Goal: Task Accomplishment & Management: Manage account settings

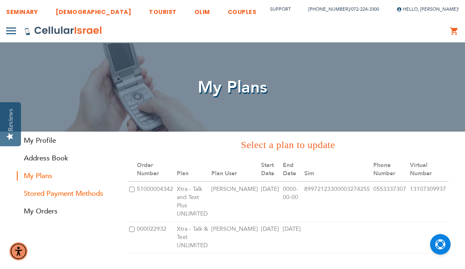
type input "[PERSON_NAME][EMAIL_ADDRESS][DOMAIN_NAME]"
click at [70, 191] on link "Stored Payment Methods" at bounding box center [66, 193] width 99 height 9
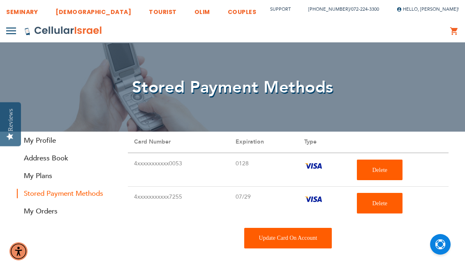
type input "[PERSON_NAME][EMAIL_ADDRESS][DOMAIN_NAME]"
click at [292, 235] on div "Update Card On Account" at bounding box center [288, 238] width 88 height 21
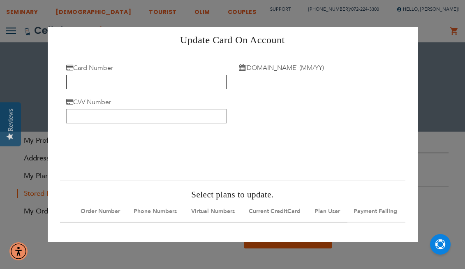
click at [99, 81] on input "Card Number" at bounding box center [146, 82] width 161 height 14
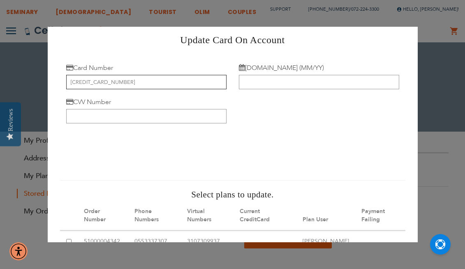
type input "[CREDIT_CARD_NUMBER]"
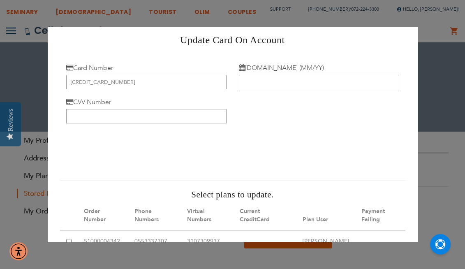
click at [270, 84] on input "[DOMAIN_NAME] (MM/YY)" at bounding box center [319, 82] width 161 height 14
type input "08/29"
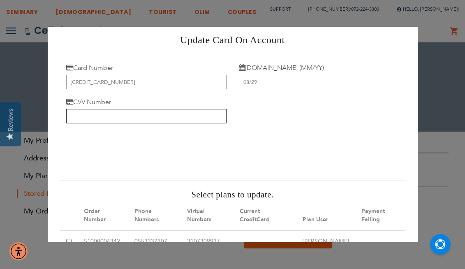
click at [139, 113] on input "CVV Number" at bounding box center [146, 116] width 161 height 14
type input "251"
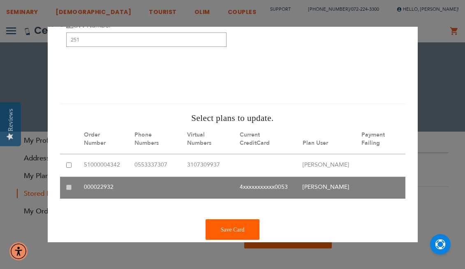
scroll to position [80, 0]
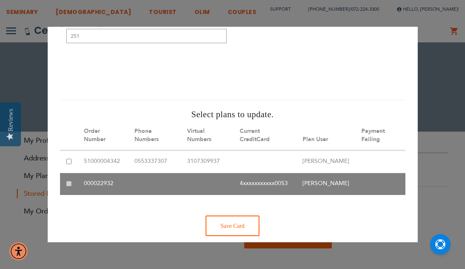
click at [236, 235] on div "Save Card" at bounding box center [233, 226] width 54 height 21
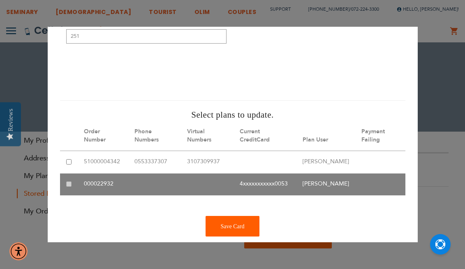
scroll to position [132, 0]
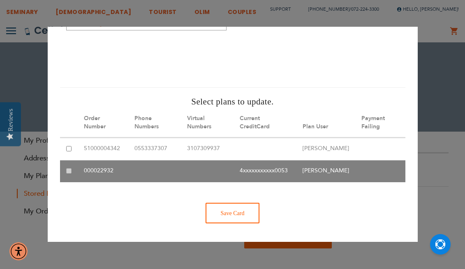
click at [233, 214] on div "Save Card" at bounding box center [233, 213] width 54 height 21
click at [67, 146] on input "checkbox" at bounding box center [68, 148] width 5 height 5
checkbox input "true"
click at [69, 164] on table "Stored Payment Methods Order Number Phone Numbers Virtual Numbers Current Credi…" at bounding box center [233, 145] width 346 height 74
click at [66, 163] on table "Stored Payment Methods Order Number Phone Numbers Virtual Numbers Current Credi…" at bounding box center [233, 145] width 346 height 74
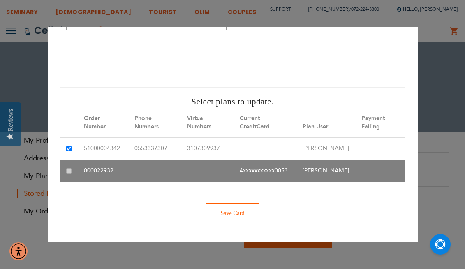
click at [235, 213] on div "Save Card" at bounding box center [233, 213] width 54 height 21
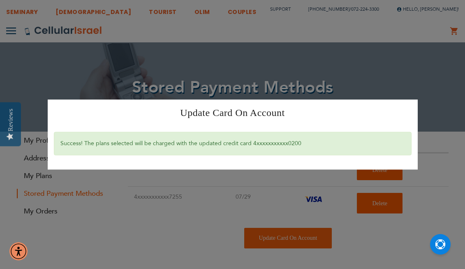
scroll to position [0, 0]
